Goal: Task Accomplishment & Management: Use online tool/utility

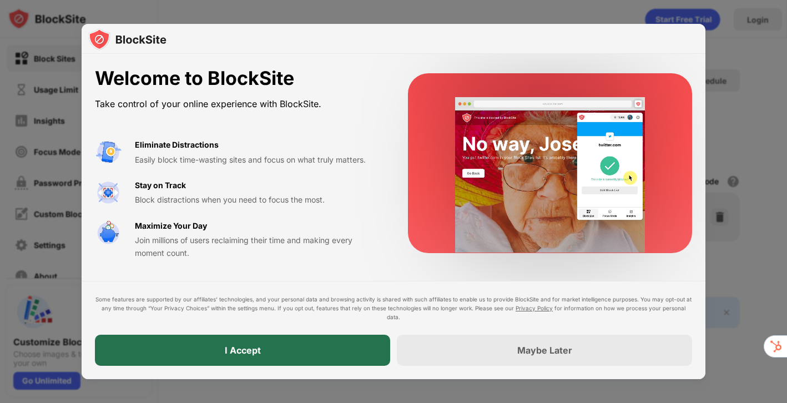
click at [234, 352] on div "I Accept" at bounding box center [243, 350] width 36 height 11
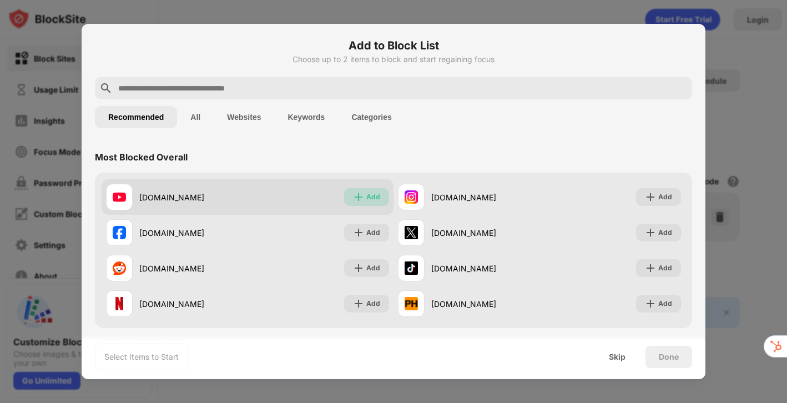
click at [365, 199] on div "Add" at bounding box center [366, 197] width 45 height 18
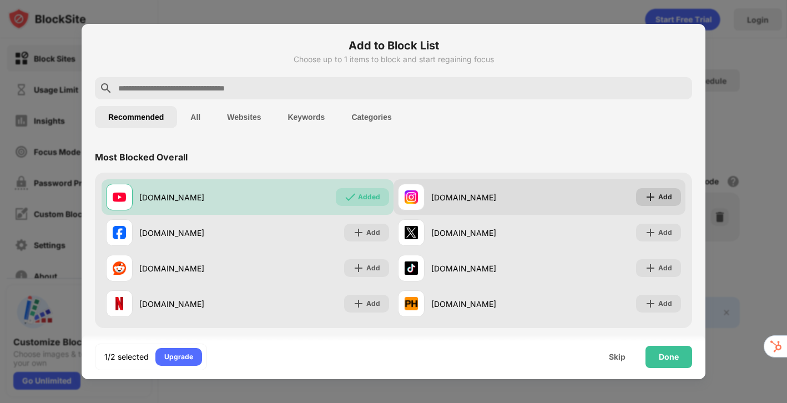
click at [665, 197] on div "Add" at bounding box center [665, 197] width 14 height 11
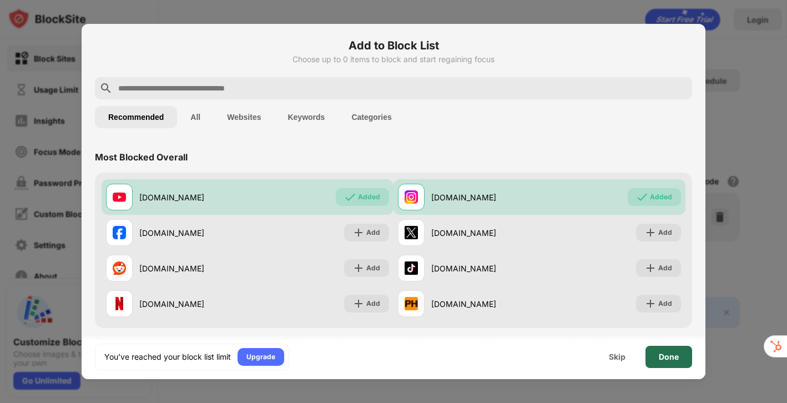
click at [682, 361] on div "Done" at bounding box center [669, 357] width 47 height 22
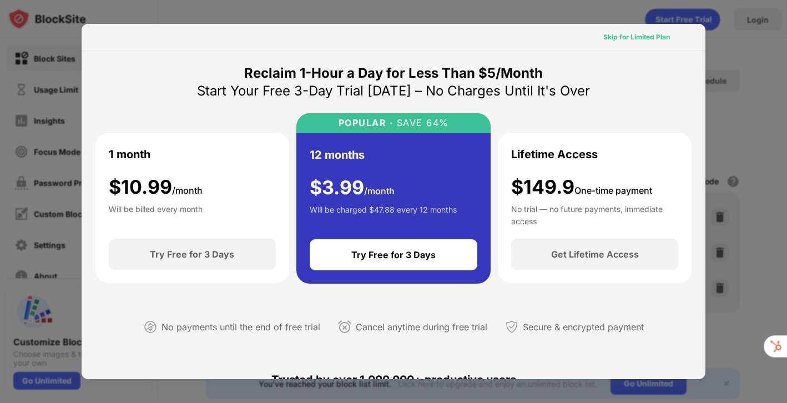
click at [638, 36] on div "Skip for Limited Plan" at bounding box center [636, 37] width 67 height 11
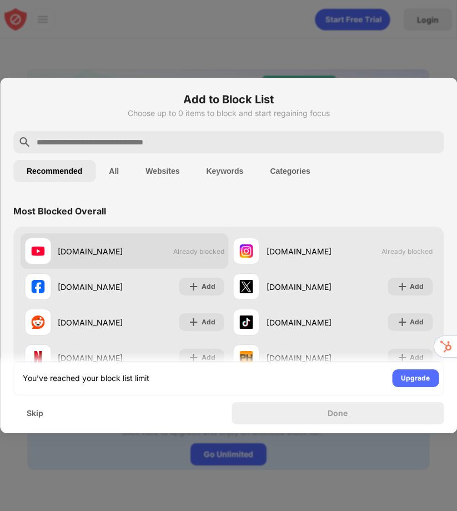
scroll to position [12, 0]
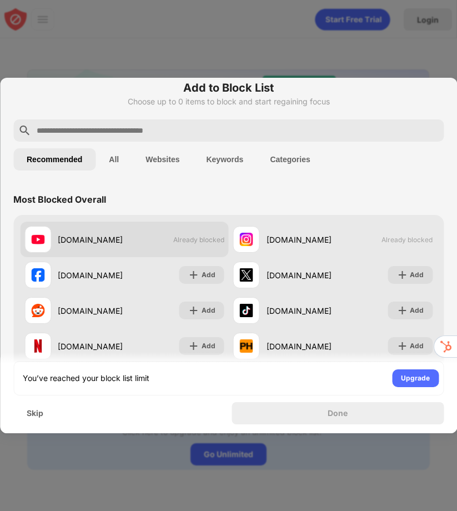
click at [194, 240] on span "Already blocked" at bounding box center [198, 239] width 51 height 8
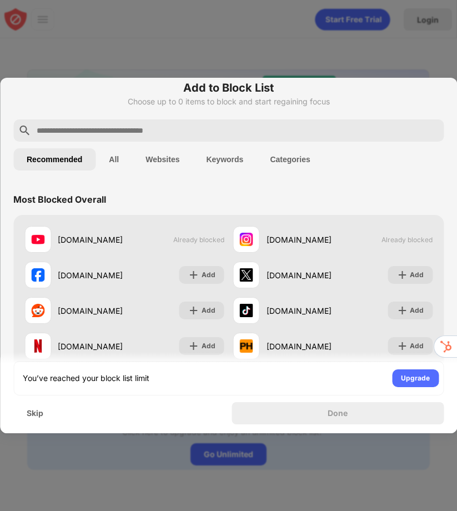
click at [120, 164] on button "All" at bounding box center [113, 159] width 37 height 22
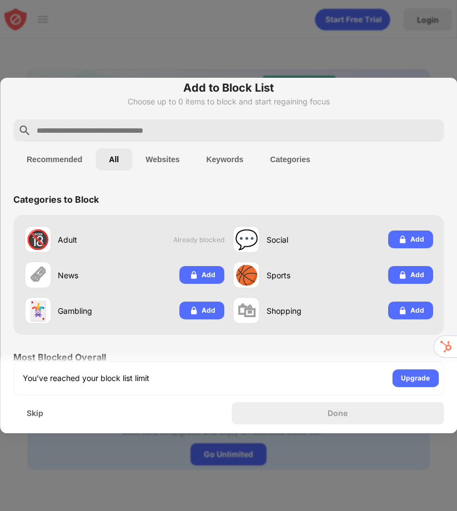
click at [77, 155] on button "Recommended" at bounding box center [54, 159] width 82 height 22
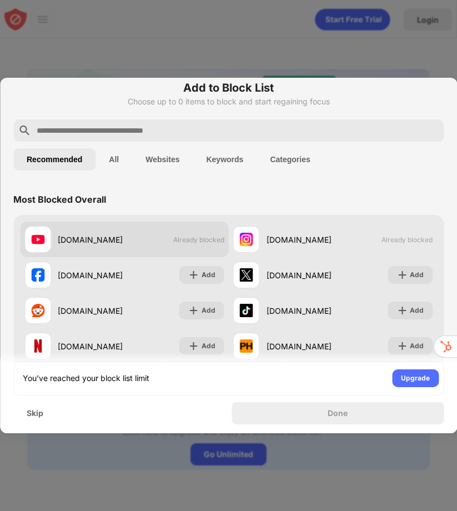
click at [43, 238] on img at bounding box center [37, 239] width 13 height 13
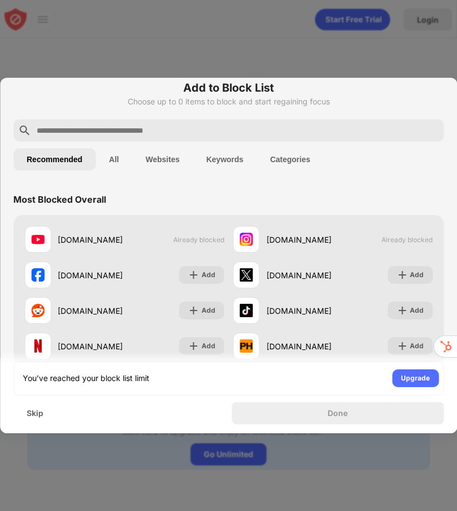
click at [101, 426] on div "You’ve reached your block list limit Upgrade Skip Done" at bounding box center [228, 392] width 457 height 81
click at [32, 409] on div "Skip" at bounding box center [35, 413] width 17 height 9
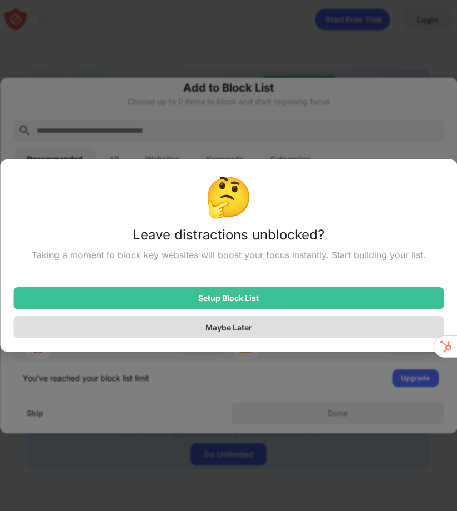
click at [167, 330] on div "Maybe Later" at bounding box center [228, 327] width 430 height 22
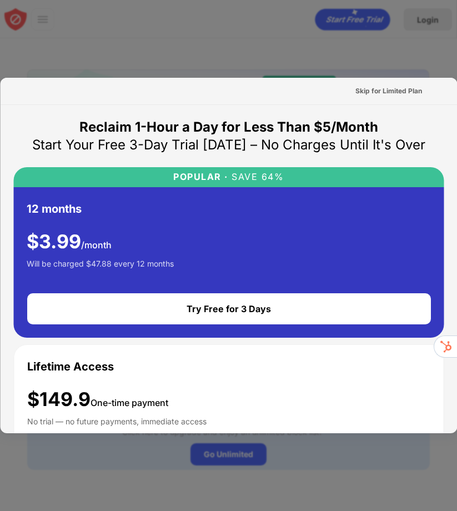
click at [189, 60] on div at bounding box center [228, 255] width 457 height 511
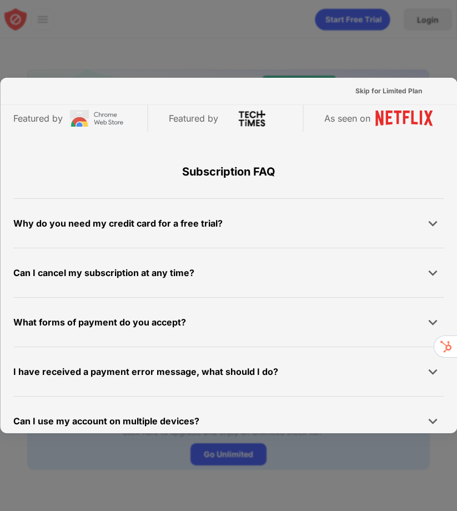
scroll to position [797, 0]
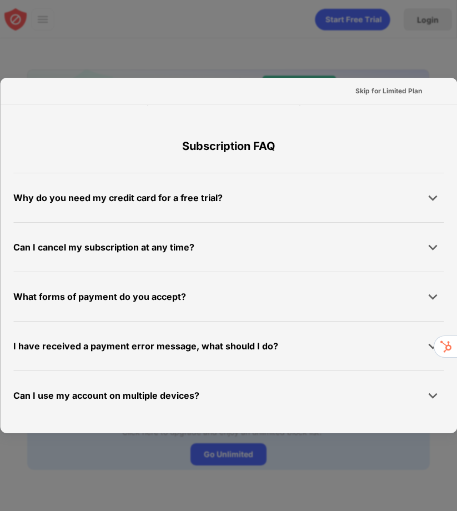
click at [315, 63] on div at bounding box center [228, 255] width 457 height 511
click at [200, 201] on div "Why do you need my credit card for a free trial?" at bounding box center [117, 198] width 209 height 16
